Goal: Task Accomplishment & Management: Manage account settings

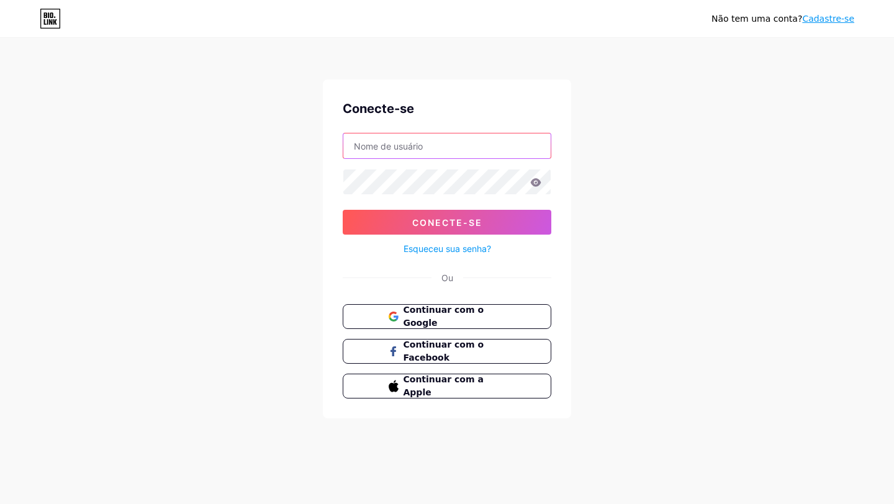
click at [474, 150] on input "text" at bounding box center [446, 145] width 207 height 25
type input "[EMAIL_ADDRESS][DOMAIN_NAME]"
drag, startPoint x: 669, startPoint y: 205, endPoint x: 624, endPoint y: 205, distance: 45.3
click at [669, 205] on div "Não tem uma conta? Cadastre-se Conecte-se [EMAIL_ADDRESS][DOMAIN_NAME] Conecte-…" at bounding box center [447, 229] width 894 height 458
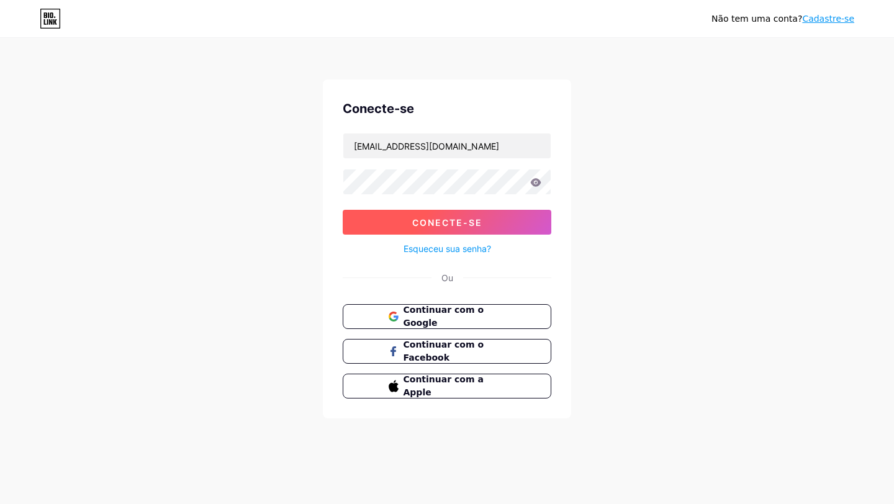
click at [488, 224] on button "Conecte-se" at bounding box center [447, 222] width 209 height 25
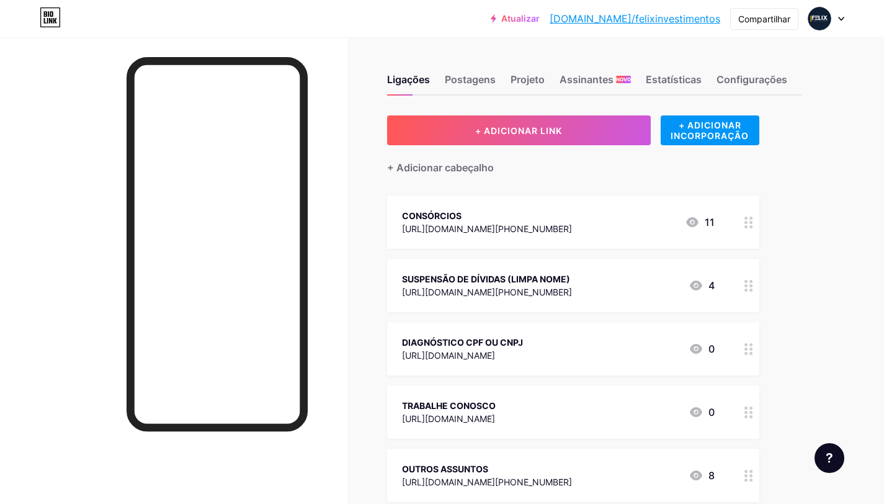
click at [465, 210] on div "CONSÓRCIOS" at bounding box center [487, 215] width 170 height 13
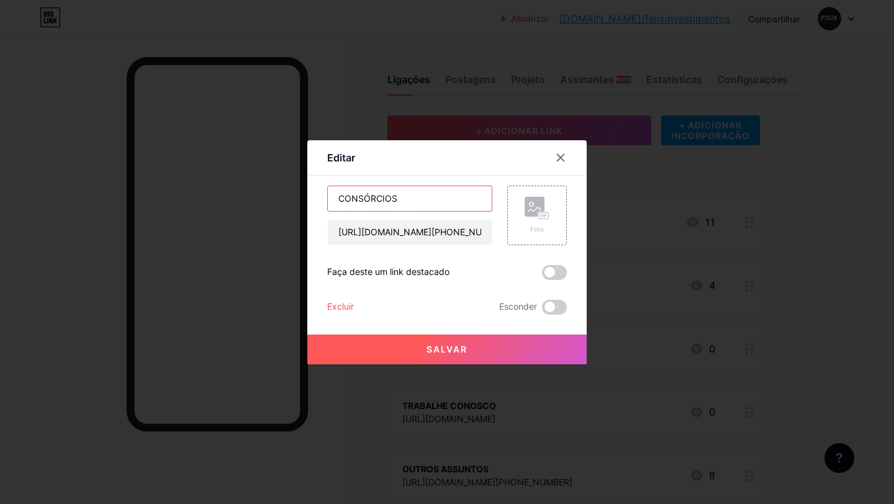
click at [411, 201] on input "CONSÓRCIOS" at bounding box center [410, 198] width 164 height 25
click at [411, 200] on input "CONSÓRCIOS" at bounding box center [410, 198] width 164 height 25
type input "C"
type input "Consórcio Imobiliário"
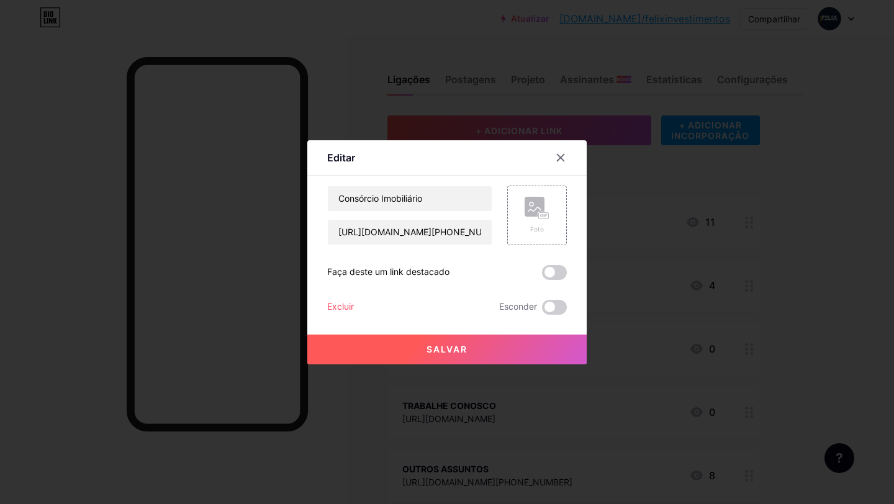
click at [429, 352] on font "Salvar" at bounding box center [446, 349] width 41 height 11
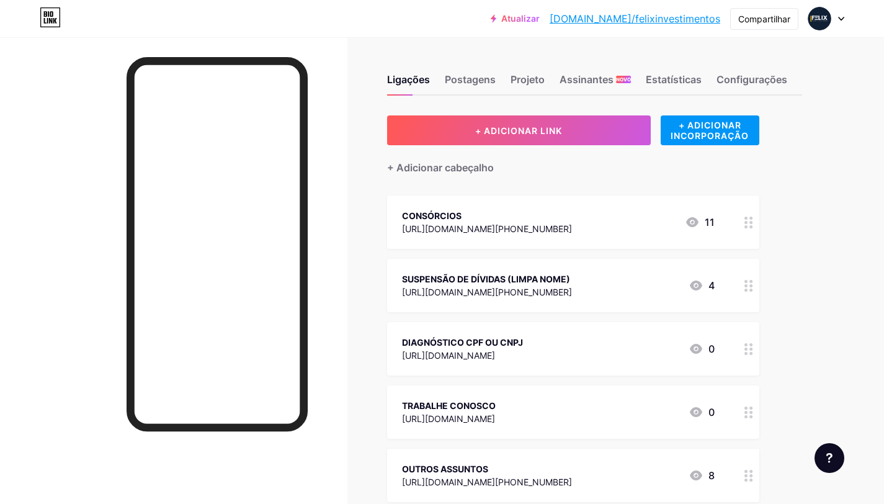
click at [542, 279] on font "SUSPENSÃO DE DÍVIDAS (LIMPA NOME)" at bounding box center [486, 279] width 168 height 11
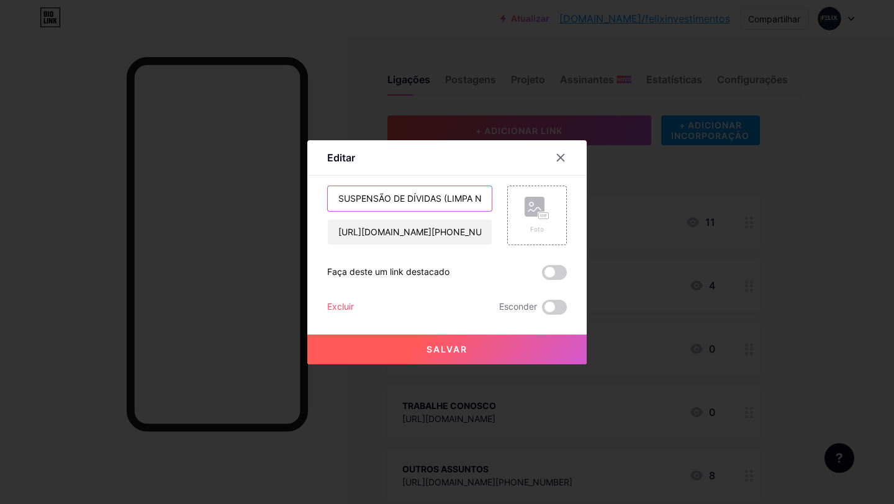
click at [442, 200] on input "SUSPENSÃO DE DÍVIDAS (LIMPA NOME)" at bounding box center [410, 198] width 164 height 25
type input "Reabilitação de crédito"
click at [455, 349] on font "Salvar" at bounding box center [446, 349] width 41 height 11
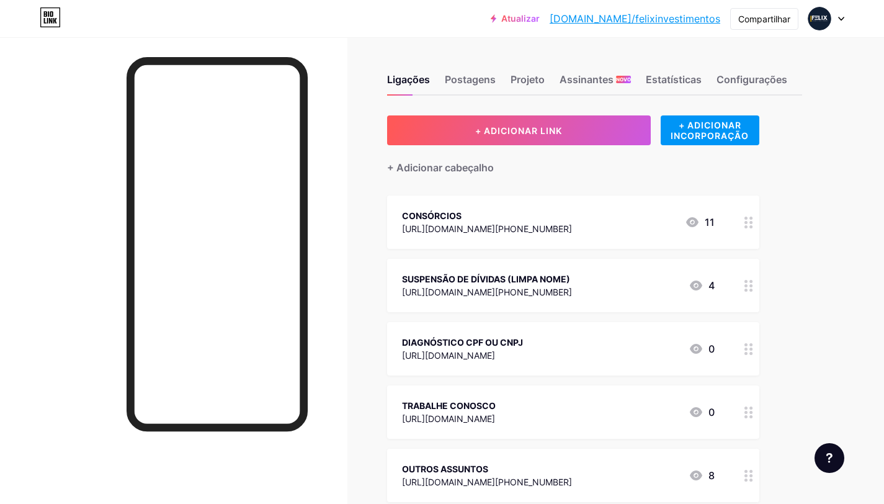
click at [747, 348] on circle at bounding box center [746, 349] width 3 height 3
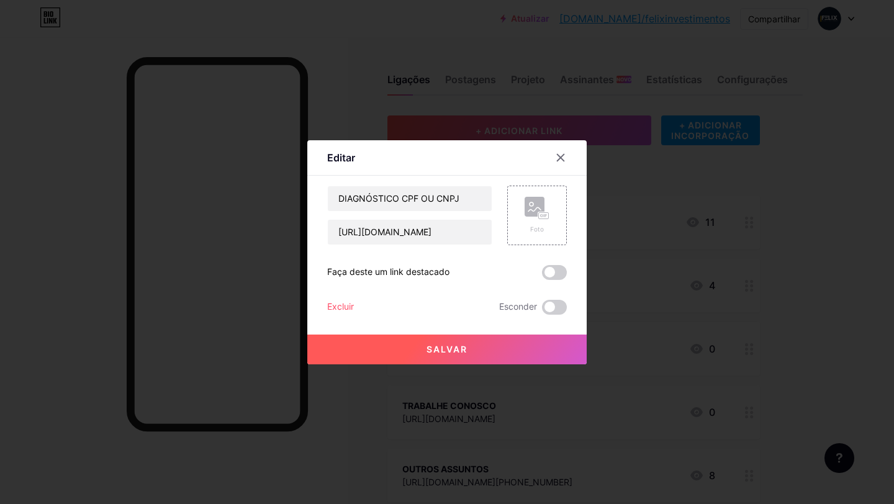
click at [327, 303] on font "Excluir" at bounding box center [340, 306] width 27 height 11
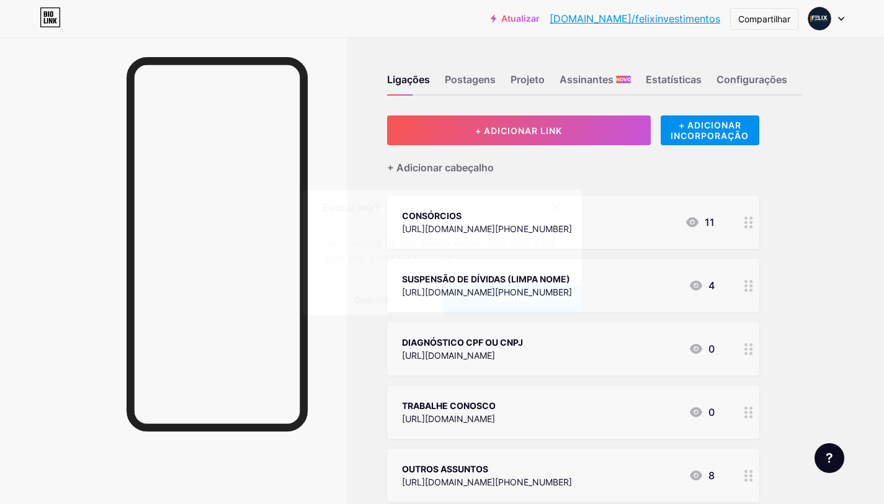
click at [501, 305] on span "Confirmar" at bounding box center [512, 299] width 48 height 13
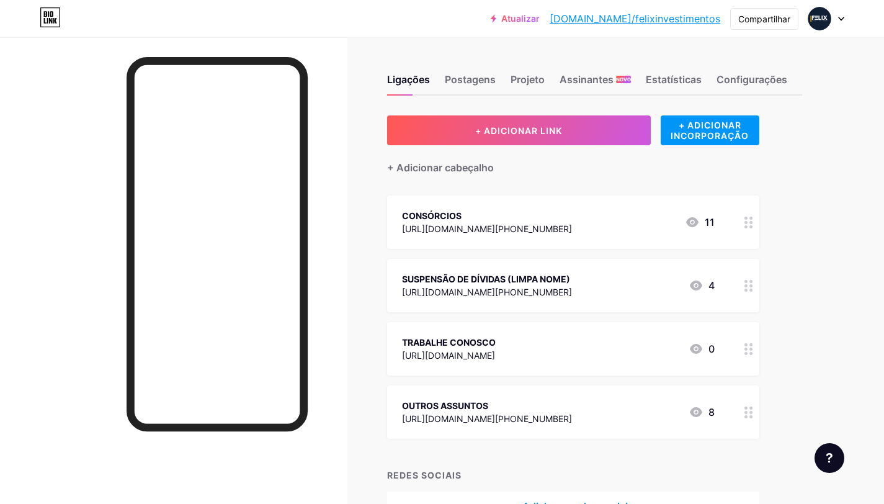
click at [442, 208] on div "CONSÓRCIOS [URL][DOMAIN_NAME][PHONE_NUMBER]" at bounding box center [487, 222] width 170 height 29
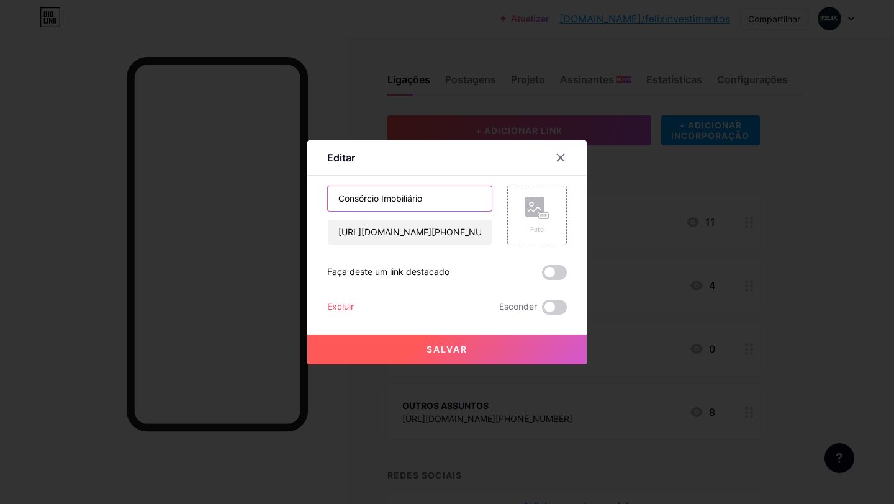
click at [427, 195] on input "Consórcio Imobiliário" at bounding box center [410, 198] width 164 height 25
click at [375, 196] on input "Conquiste patrimônio" at bounding box center [410, 198] width 164 height 25
type input "Conquiste seu patrimônio"
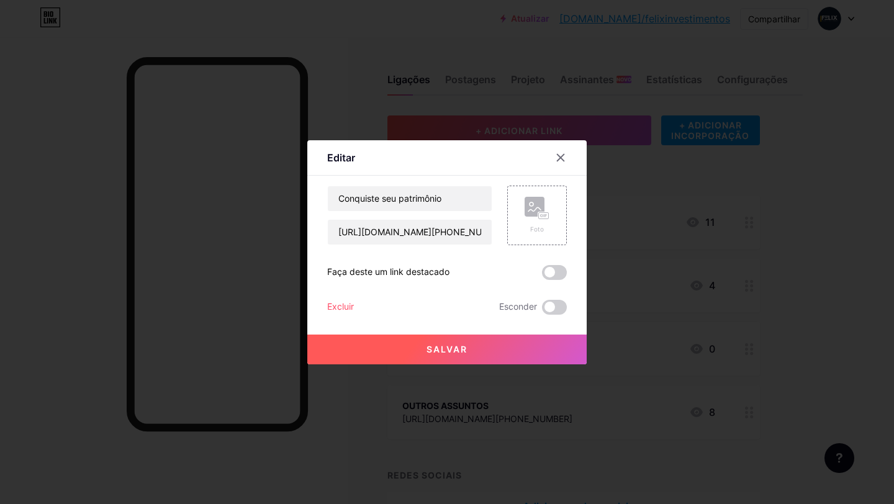
click at [462, 348] on font "Salvar" at bounding box center [446, 349] width 41 height 11
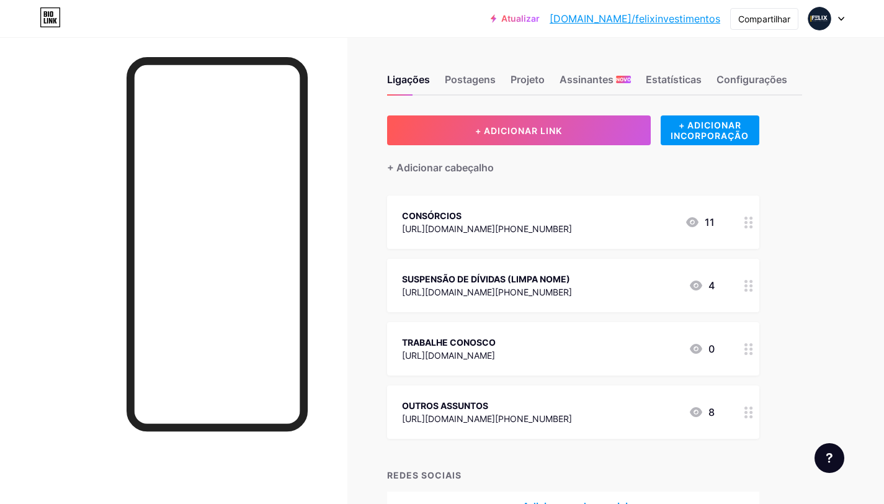
click at [747, 349] on icon at bounding box center [749, 349] width 9 height 12
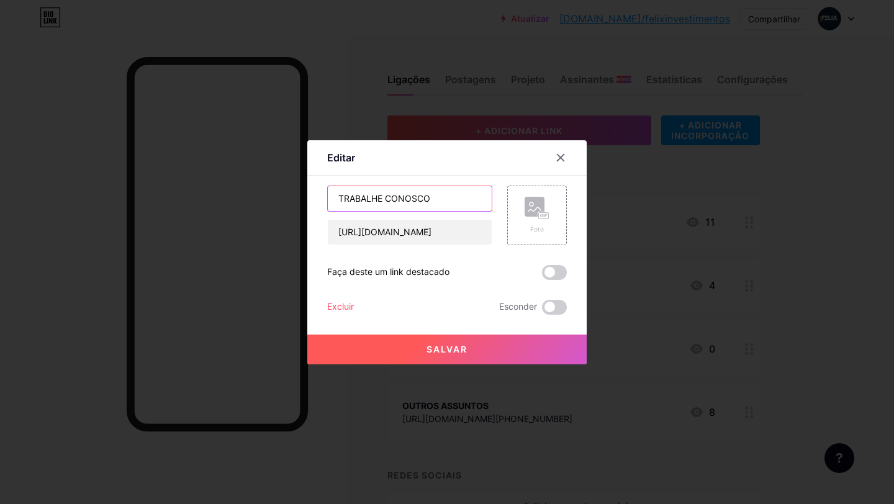
click at [435, 195] on input "TRABALHE CONOSCO" at bounding box center [410, 198] width 164 height 25
type input "Trabalhe conosco"
click at [457, 350] on font "Salvar" at bounding box center [446, 349] width 41 height 11
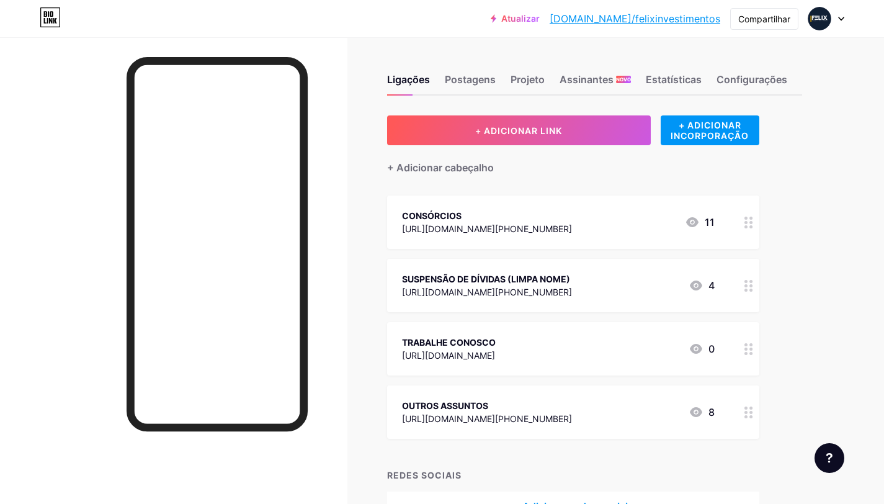
click at [751, 415] on circle at bounding box center [751, 416] width 3 height 3
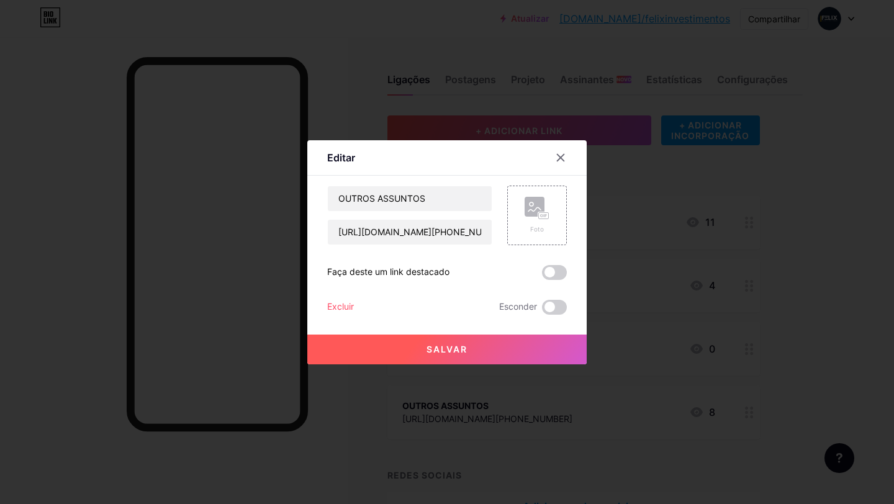
click at [339, 307] on font "Excluir" at bounding box center [340, 306] width 27 height 11
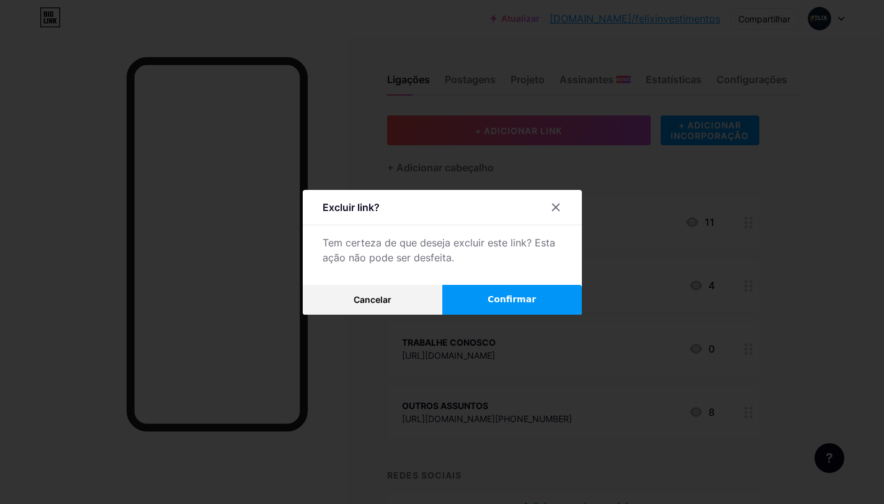
click at [505, 303] on font "Confirmar" at bounding box center [512, 299] width 48 height 10
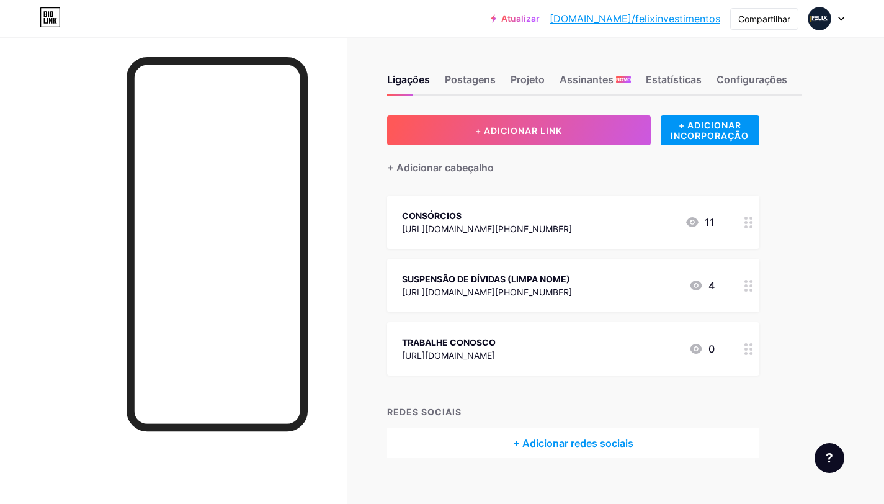
click at [565, 443] on font "+ Adicionar redes sociais" at bounding box center [573, 443] width 120 height 12
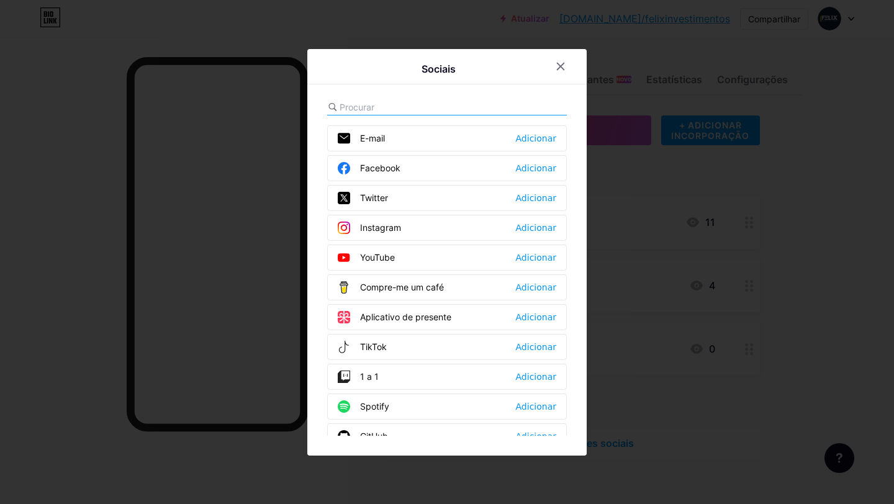
click at [557, 67] on icon at bounding box center [560, 66] width 7 height 7
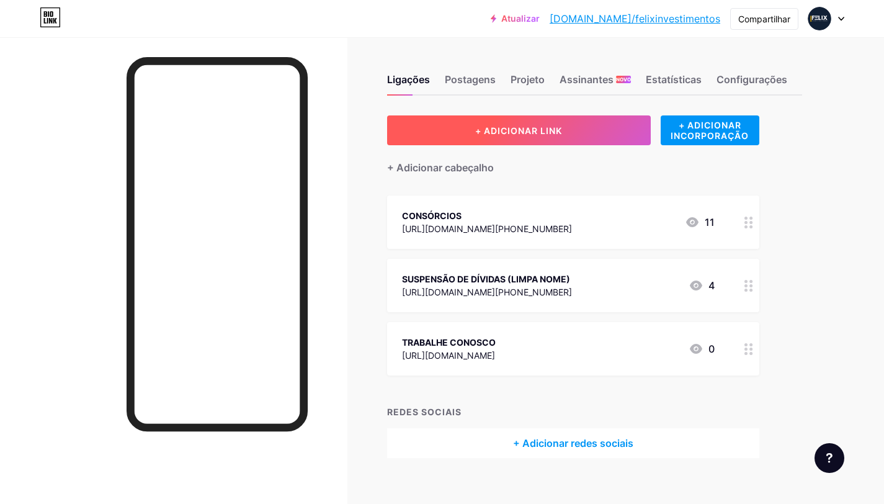
click at [585, 126] on button "+ ADICIONAR LINK" at bounding box center [519, 130] width 264 height 30
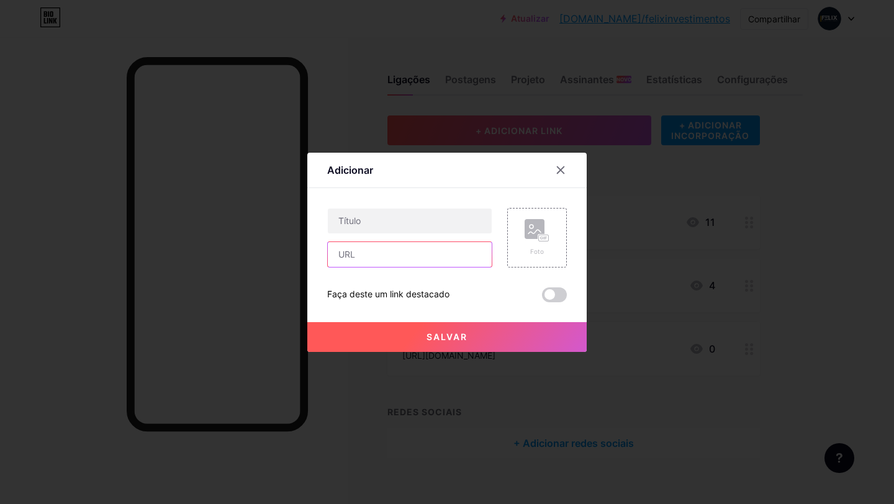
click at [349, 252] on input "text" at bounding box center [410, 254] width 164 height 25
paste input "[URL][DOMAIN_NAME]"
type input "[URL][DOMAIN_NAME]"
click at [384, 222] on input "text" at bounding box center [410, 221] width 164 height 25
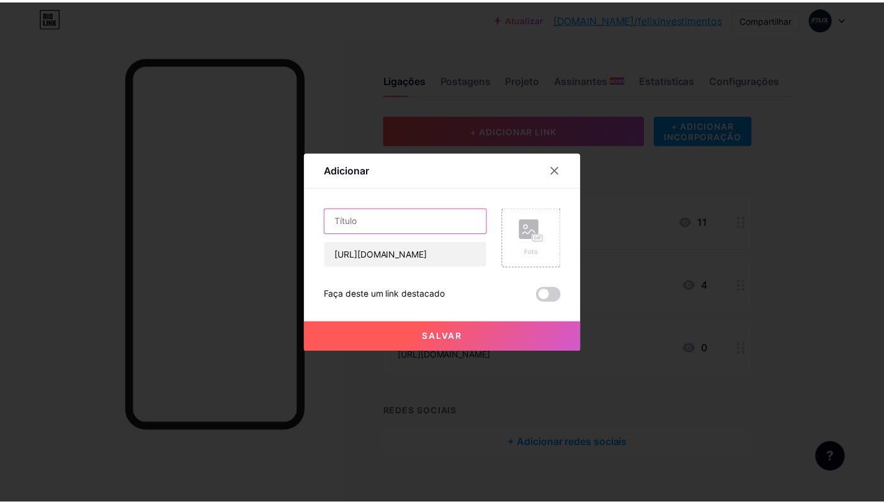
scroll to position [0, 0]
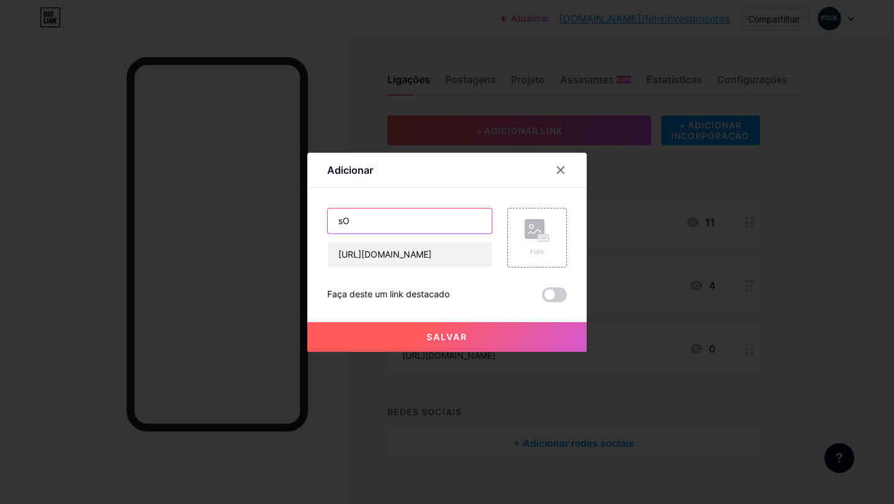
type input "s"
type input "j"
type input "Já sou cliente"
click at [455, 342] on button "Salvar" at bounding box center [446, 337] width 279 height 30
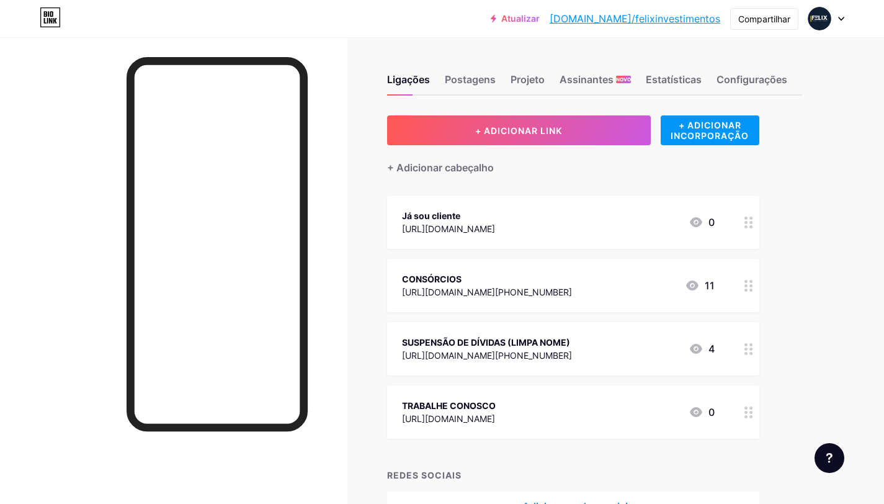
click at [747, 221] on circle at bounding box center [746, 222] width 3 height 3
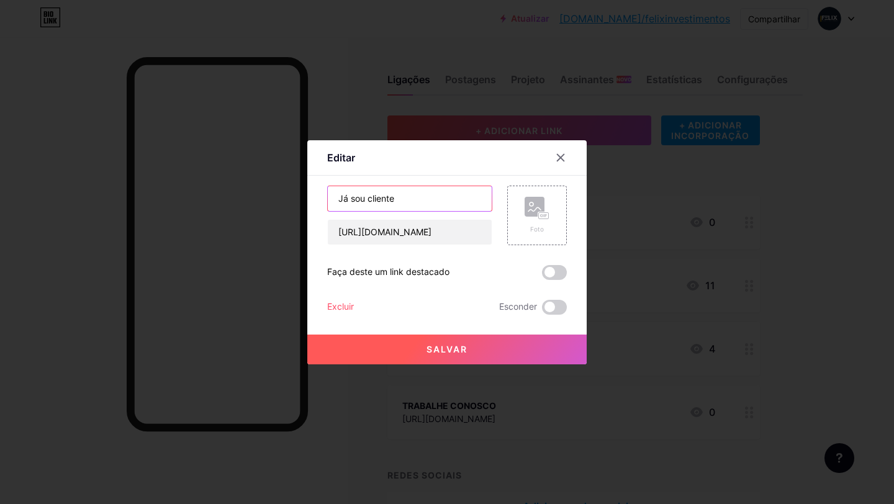
click at [390, 204] on input "Já sou cliente" at bounding box center [410, 198] width 164 height 25
type input "Exclusivo para clientes"
click at [414, 349] on button "Salvar" at bounding box center [446, 350] width 279 height 30
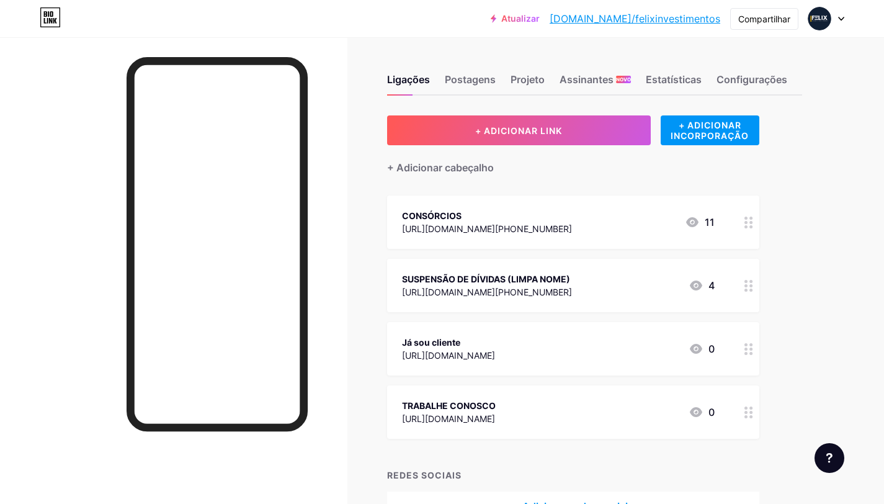
click at [749, 349] on icon at bounding box center [749, 349] width 9 height 12
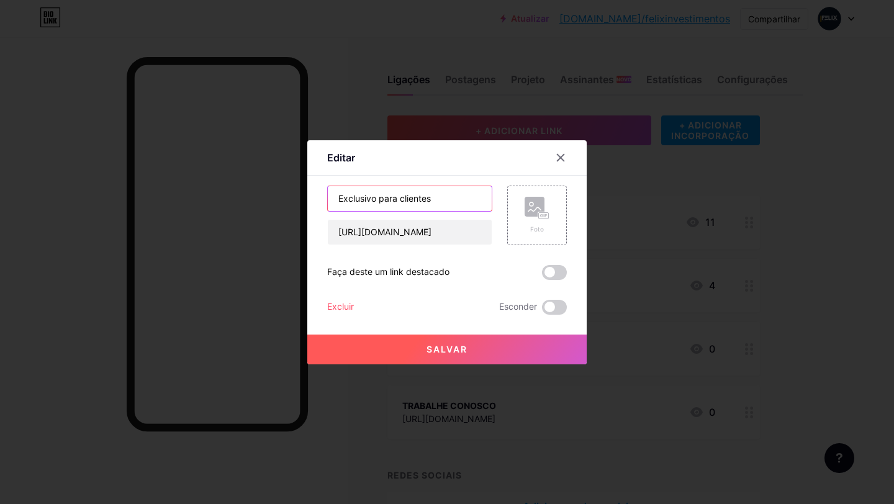
click at [352, 197] on input "Exclusivo para clientes" at bounding box center [410, 198] width 164 height 25
click at [351, 197] on input "Exclusivo para clientes" at bounding box center [410, 198] width 164 height 25
click at [407, 199] on input "Atendimento ao para clientes" at bounding box center [410, 198] width 164 height 25
click at [436, 197] on input "Atendimento ao clientes" at bounding box center [410, 198] width 164 height 25
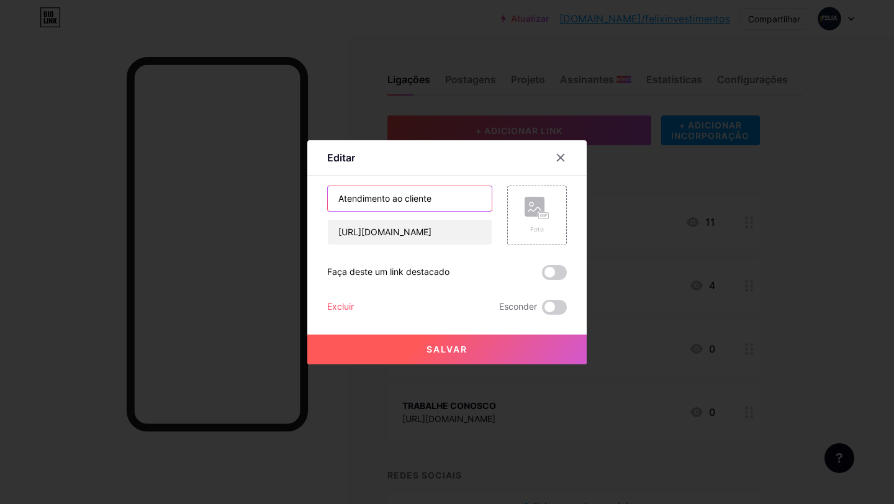
click at [421, 196] on input "Atendimento ao cliente" at bounding box center [410, 198] width 164 height 25
type input "Atendimento ao cliente"
click at [557, 156] on icon at bounding box center [560, 157] width 7 height 7
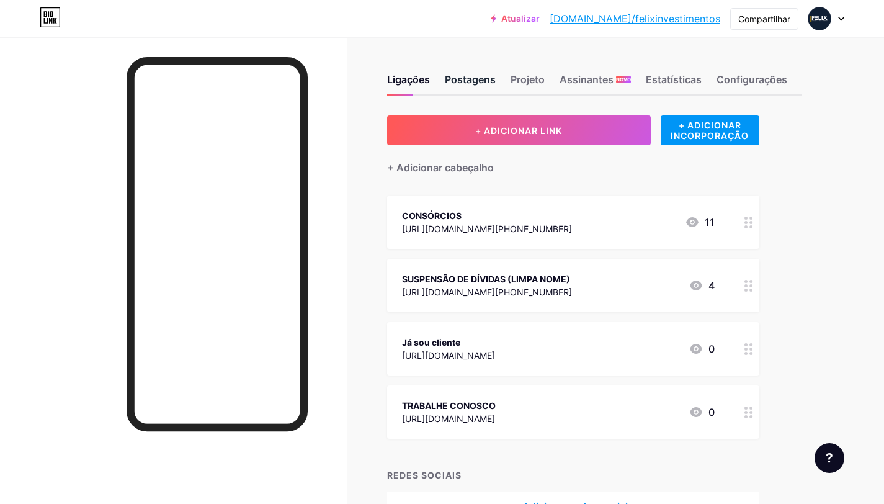
click at [472, 79] on font "Postagens" at bounding box center [470, 79] width 51 height 12
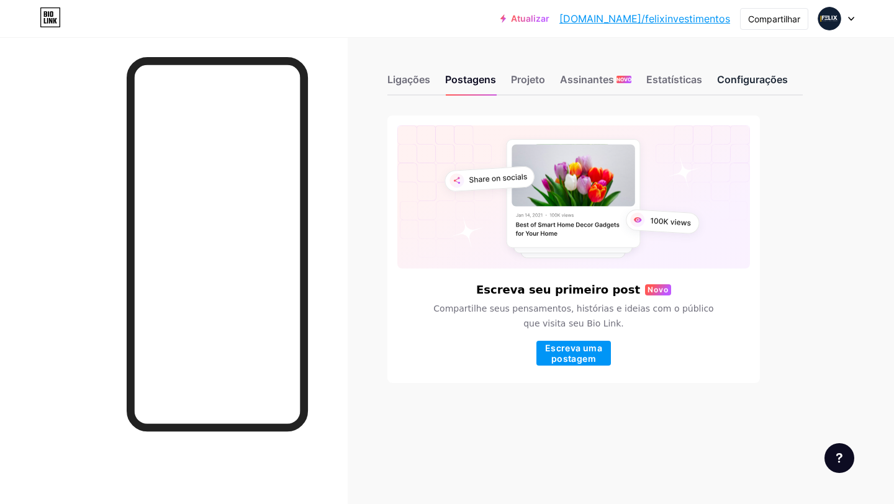
click at [751, 81] on font "Configurações" at bounding box center [752, 79] width 71 height 12
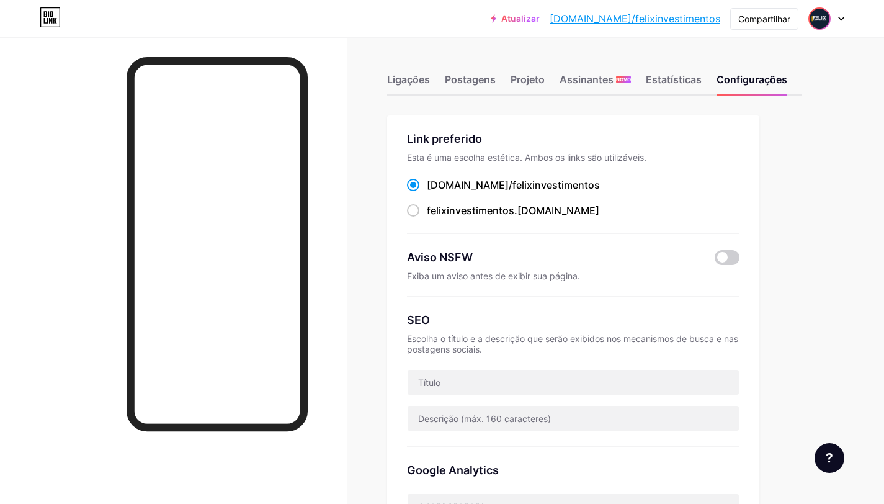
click at [828, 18] on img at bounding box center [820, 19] width 20 height 20
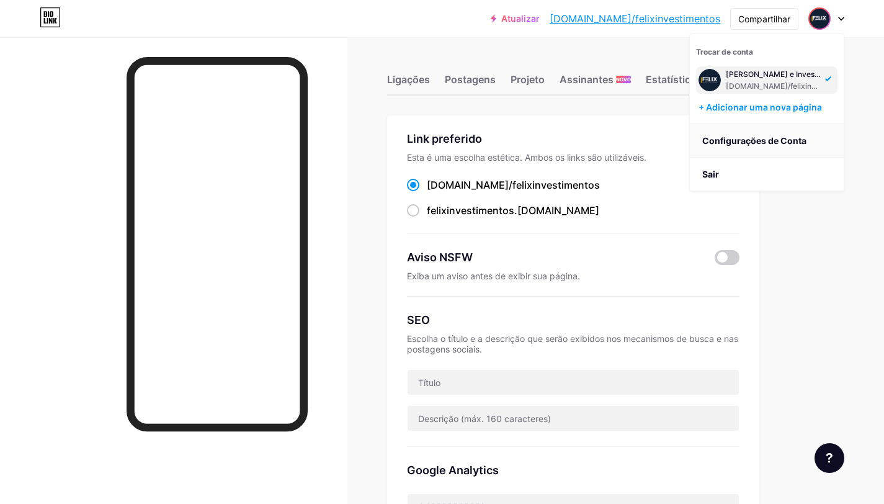
click at [732, 138] on font "Configurações de Conta" at bounding box center [755, 140] width 104 height 11
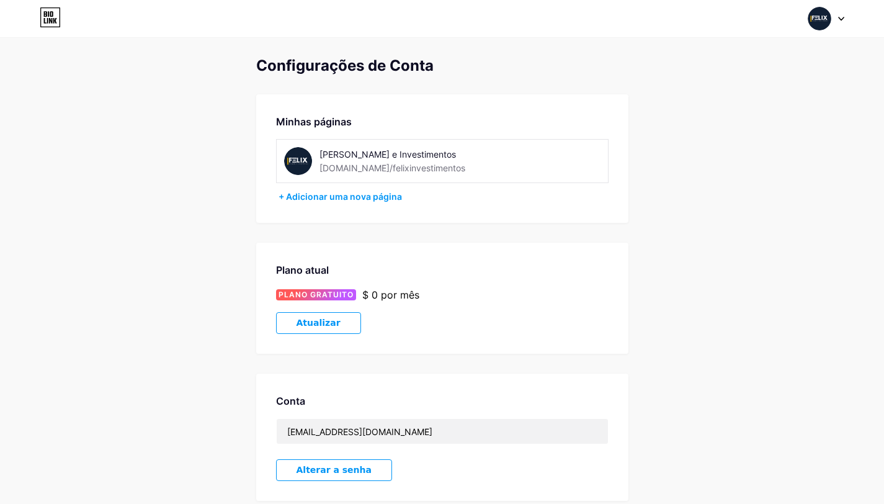
click at [294, 158] on img at bounding box center [298, 161] width 28 height 28
click at [295, 164] on img at bounding box center [298, 161] width 28 height 28
click at [295, 165] on img at bounding box center [298, 161] width 28 height 28
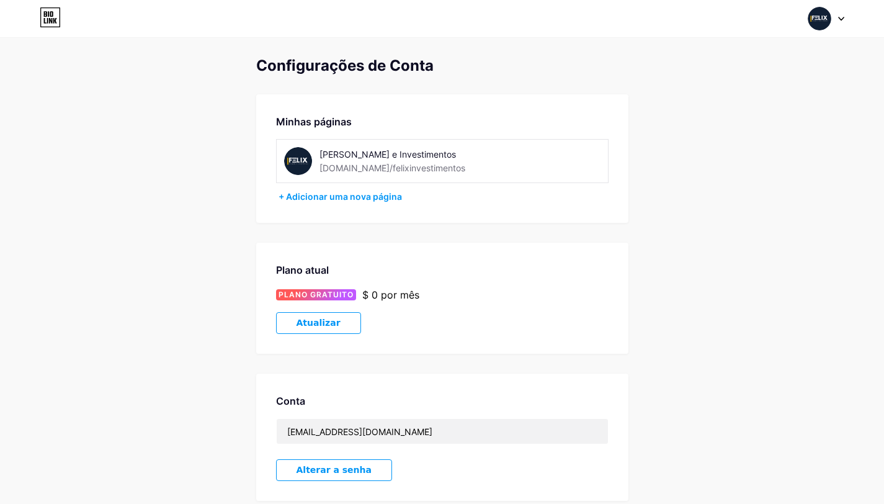
click at [295, 165] on img at bounding box center [298, 161] width 28 height 28
click at [295, 164] on img at bounding box center [298, 161] width 28 height 28
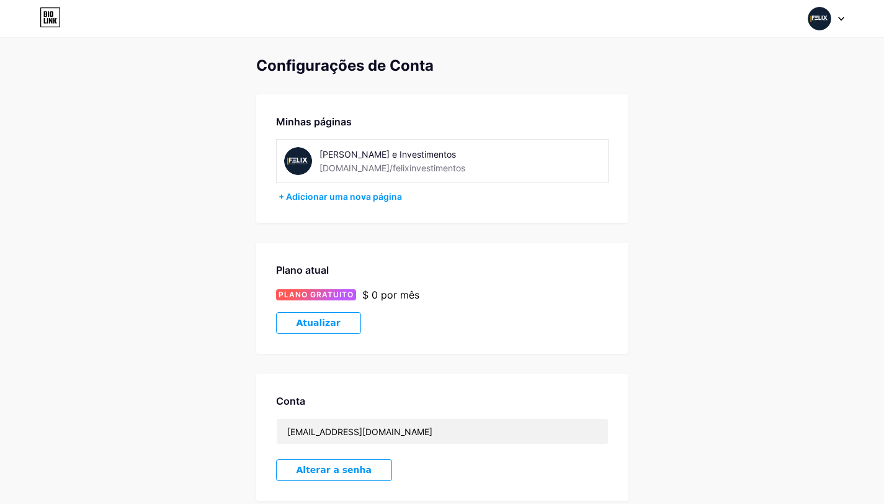
click at [295, 164] on img at bounding box center [298, 161] width 28 height 28
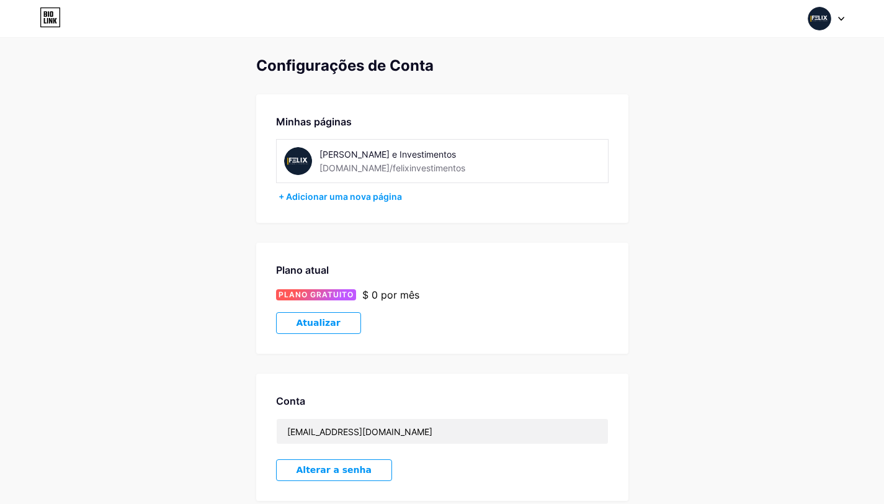
click at [822, 19] on img at bounding box center [820, 19] width 24 height 24
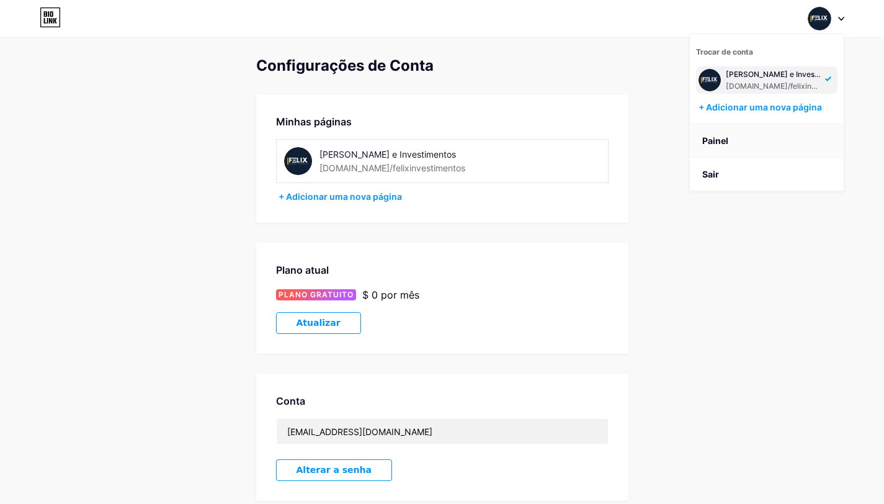
click at [721, 136] on font "Painel" at bounding box center [716, 140] width 26 height 11
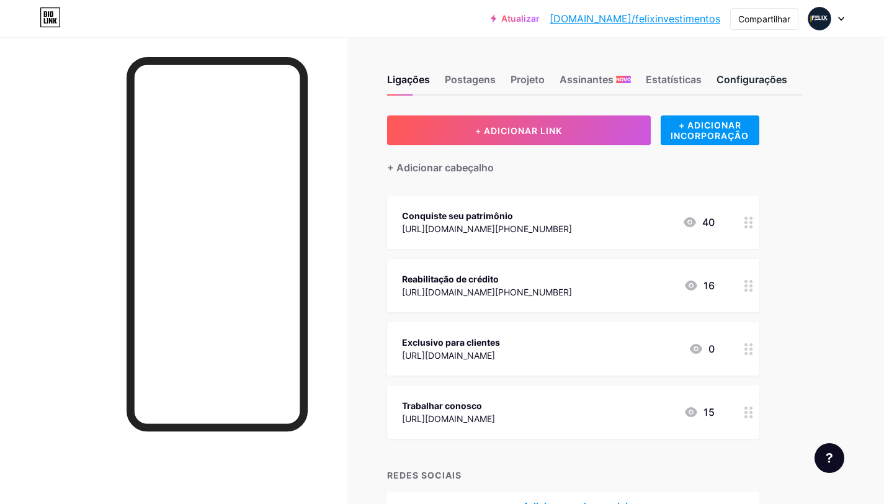
click at [742, 83] on font "Configurações" at bounding box center [752, 79] width 71 height 12
